Goal: Task Accomplishment & Management: Use online tool/utility

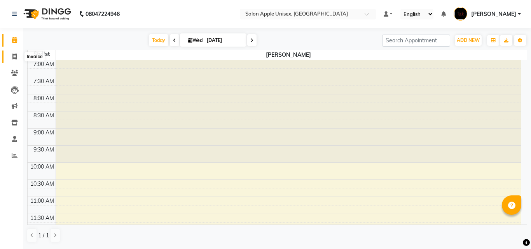
click at [15, 61] on span at bounding box center [15, 56] width 14 height 9
select select "133"
select select "service"
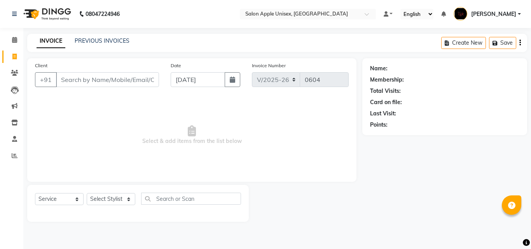
click at [75, 83] on input "Client" at bounding box center [107, 79] width 103 height 15
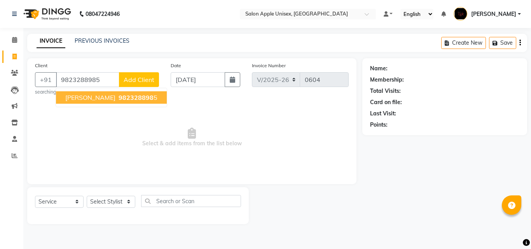
type input "9823288985"
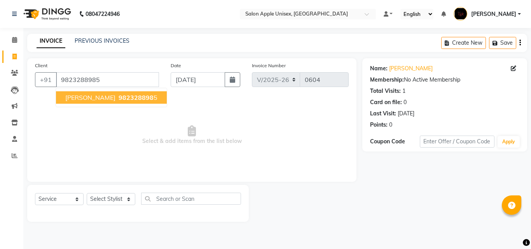
click at [90, 102] on button "[PERSON_NAME] 982328898 5" at bounding box center [111, 97] width 111 height 12
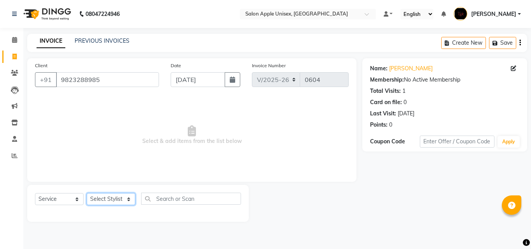
click at [127, 201] on select "Select Stylist [PERSON_NAME] [PERSON_NAME] [PERSON_NAME] [PERSON_NAME] [PERSON_…" at bounding box center [111, 199] width 49 height 12
select select "83974"
click at [87, 193] on select "Select Stylist [PERSON_NAME] [PERSON_NAME] [PERSON_NAME] [PERSON_NAME] [PERSON_…" at bounding box center [111, 199] width 49 height 12
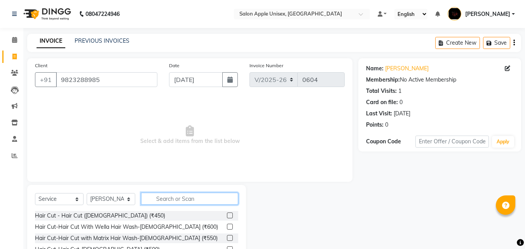
click at [165, 198] on input "text" at bounding box center [189, 199] width 97 height 12
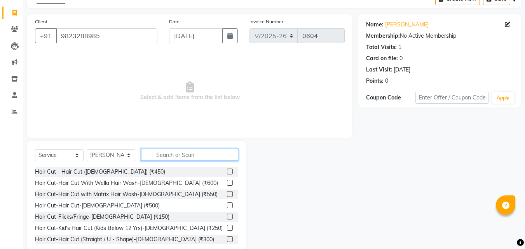
scroll to position [62, 0]
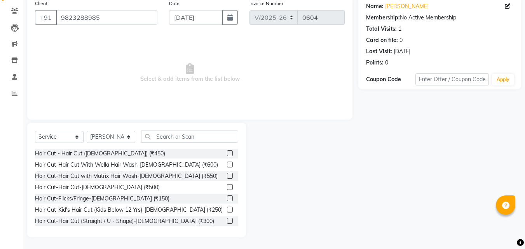
click at [227, 186] on label at bounding box center [230, 187] width 6 height 6
click at [227, 186] on input "checkbox" at bounding box center [229, 187] width 5 height 5
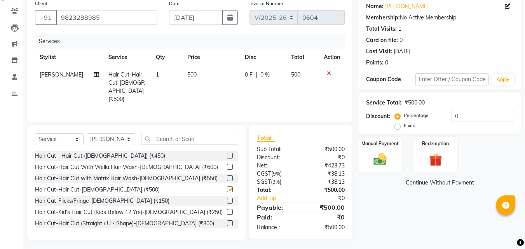
checkbox input "false"
click at [364, 159] on div "Manual Payment" at bounding box center [379, 154] width 45 height 37
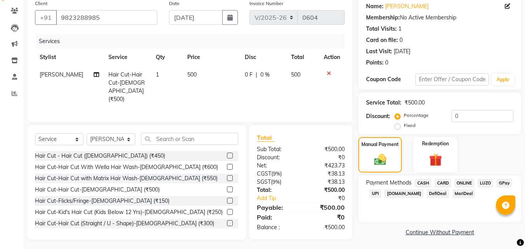
click at [421, 184] on span "CASH" at bounding box center [422, 183] width 17 height 9
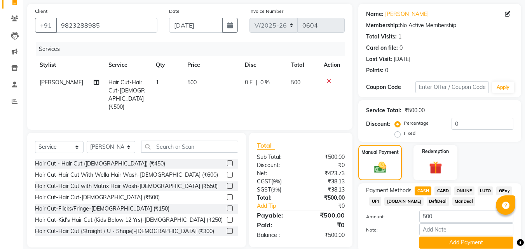
scroll to position [85, 0]
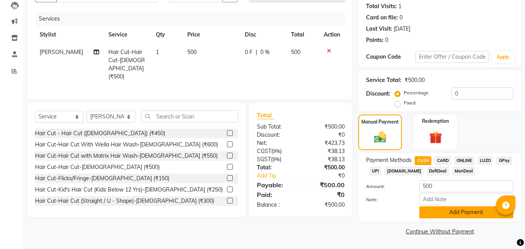
click at [442, 209] on button "Add Payment" at bounding box center [466, 212] width 94 height 12
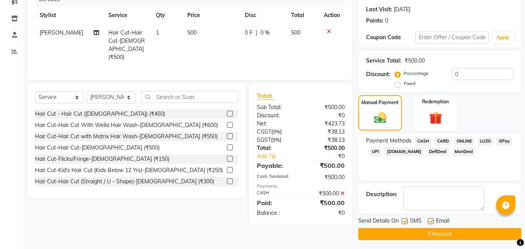
scroll to position [107, 0]
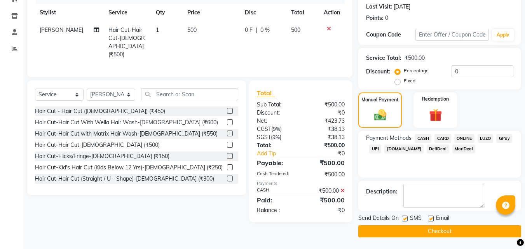
click at [392, 234] on button "Checkout" at bounding box center [439, 231] width 163 height 12
